Goal: Task Accomplishment & Management: Manage account settings

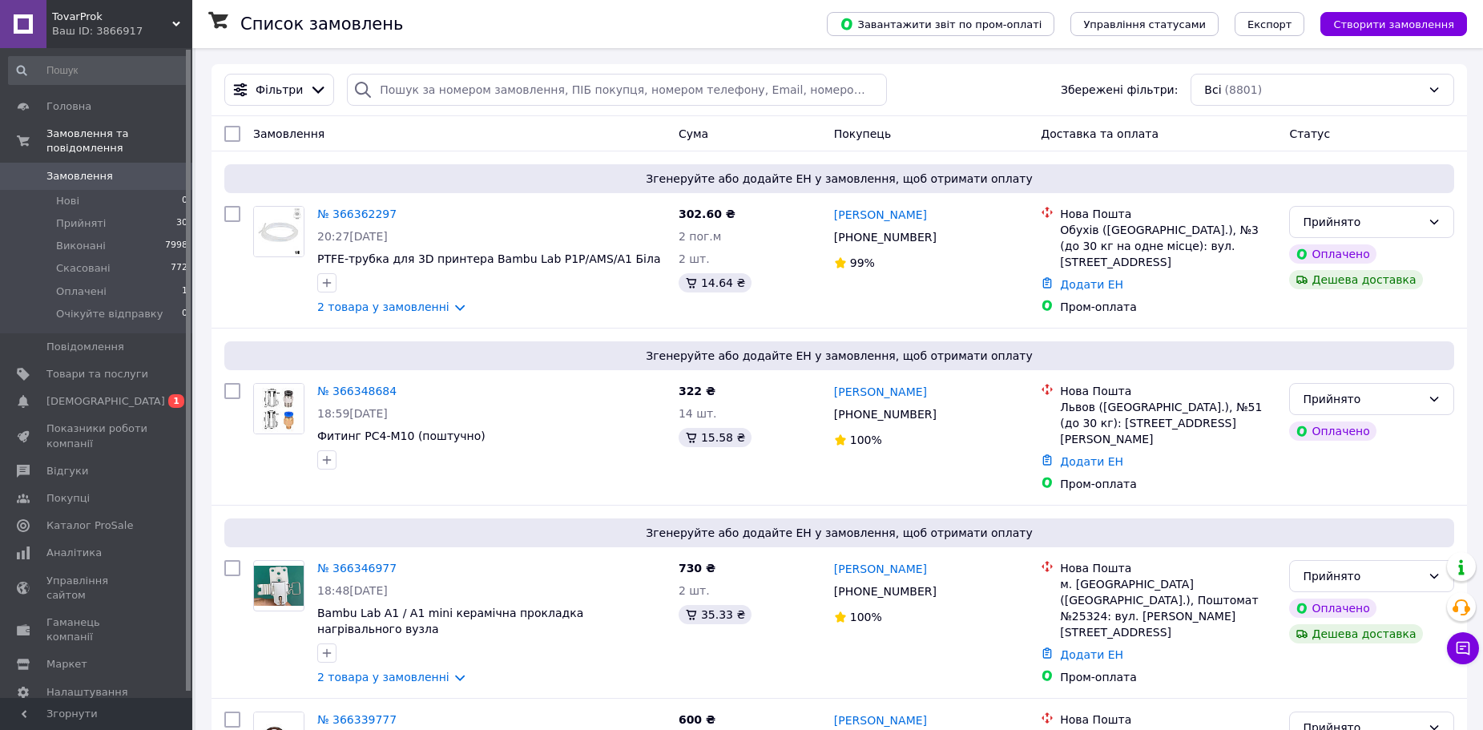
click at [107, 169] on span "Замовлення" at bounding box center [97, 176] width 102 height 14
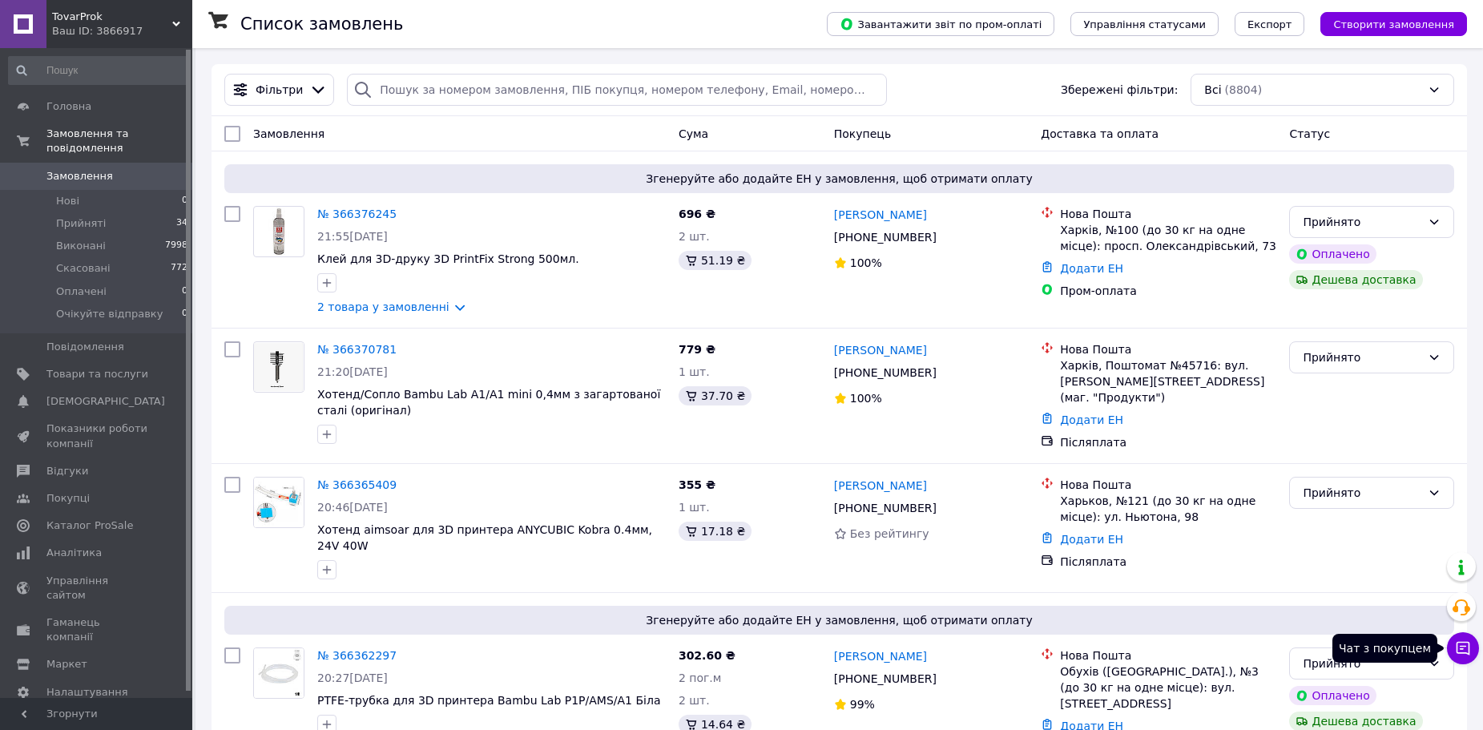
click at [1461, 653] on icon at bounding box center [1464, 649] width 14 height 14
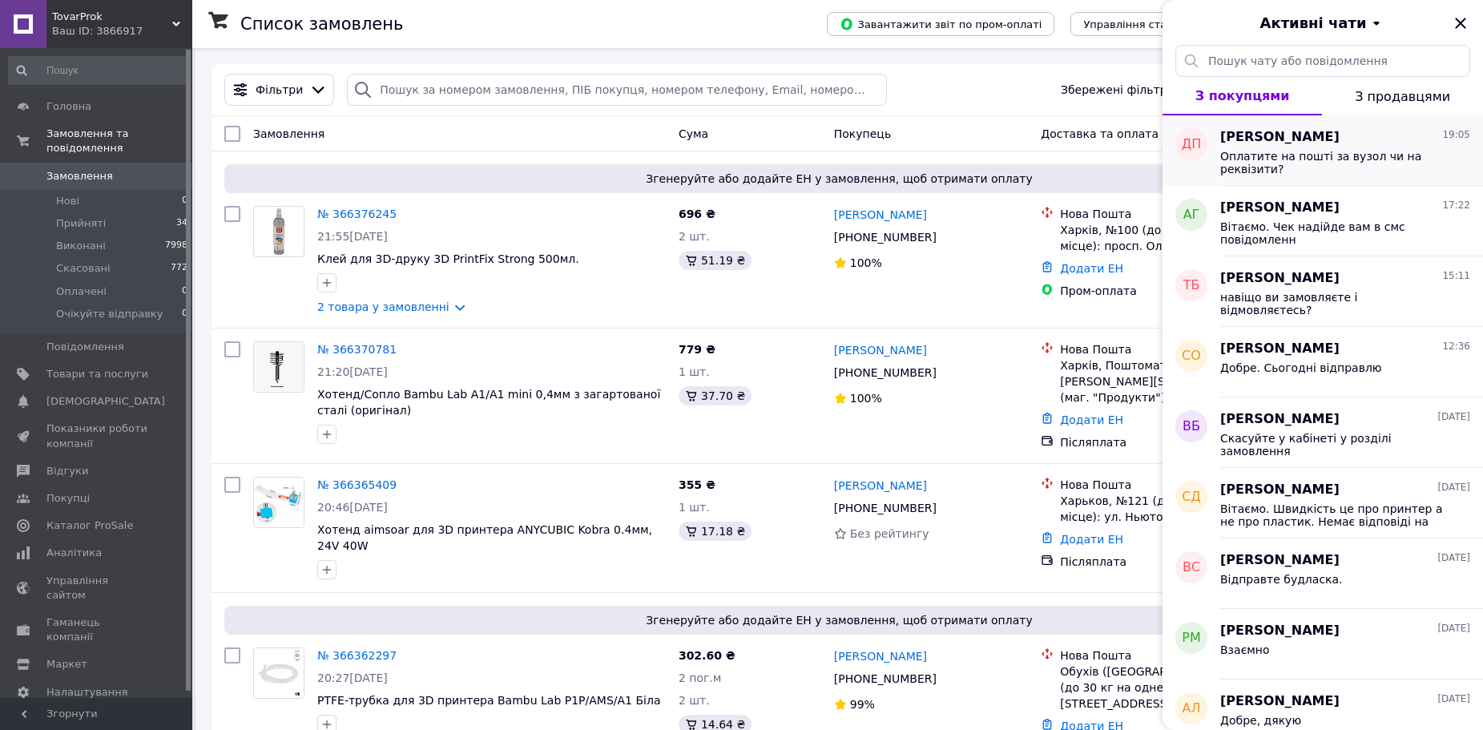
click at [1391, 165] on span "Оплатите на пошті за вузол чи на реквізити?" at bounding box center [1334, 163] width 228 height 26
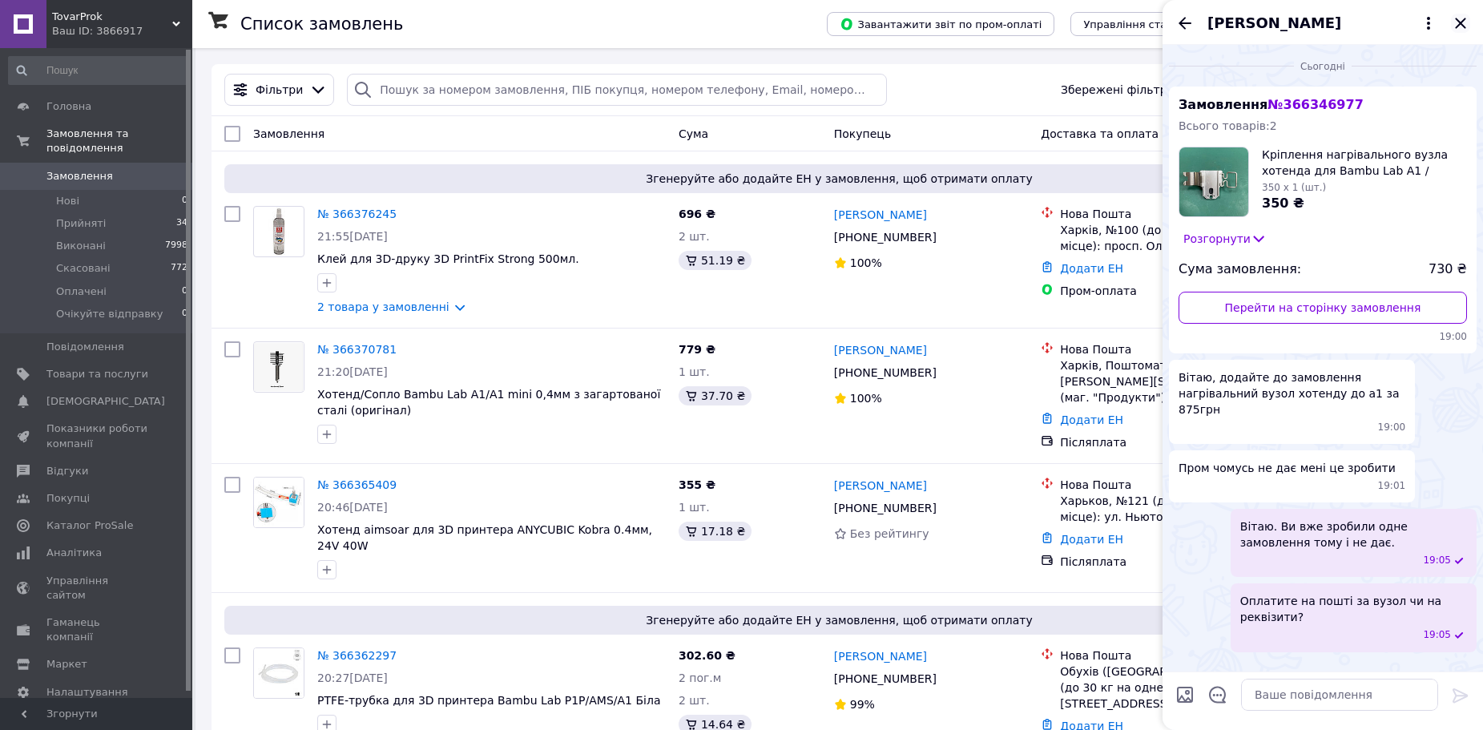
click at [1464, 24] on icon "Закрити" at bounding box center [1460, 23] width 19 height 19
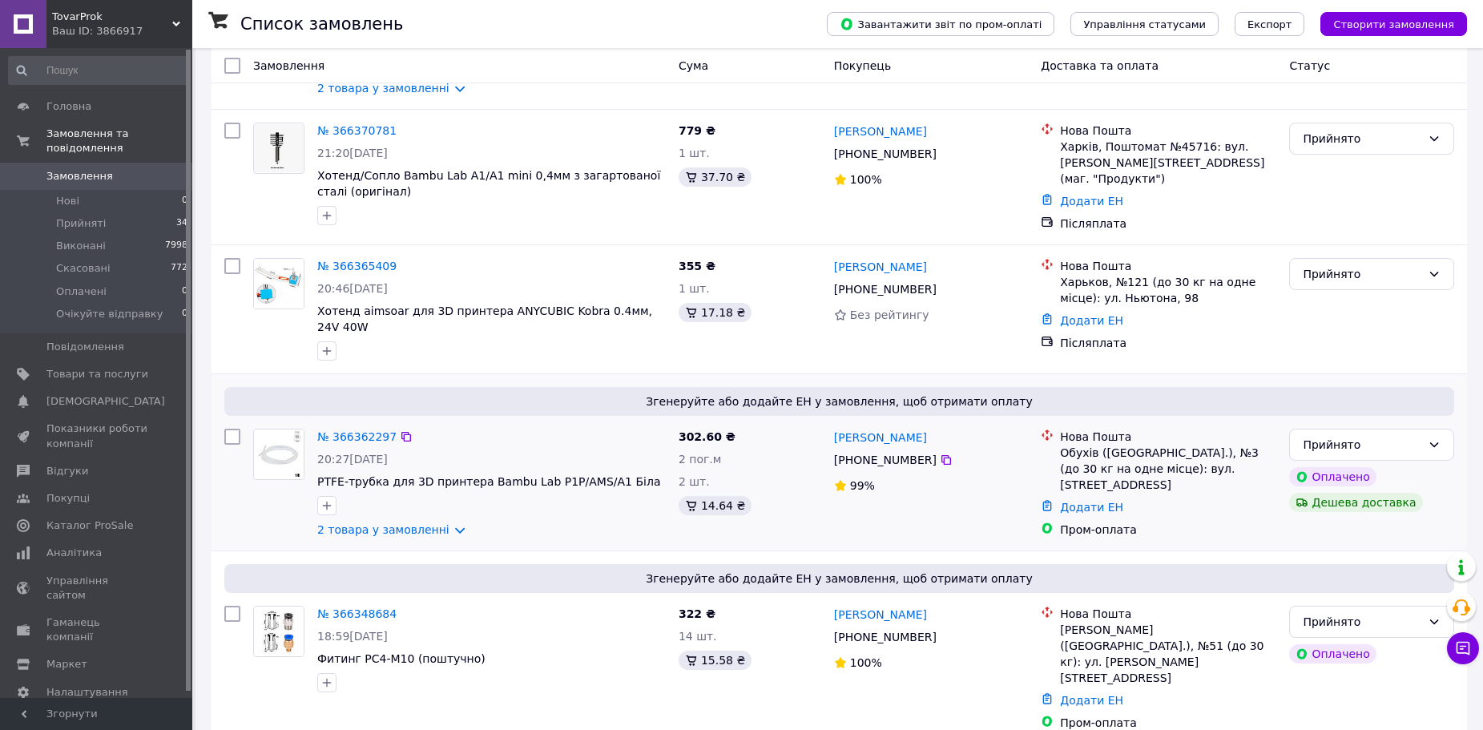
scroll to position [240, 0]
